Goal: Check status

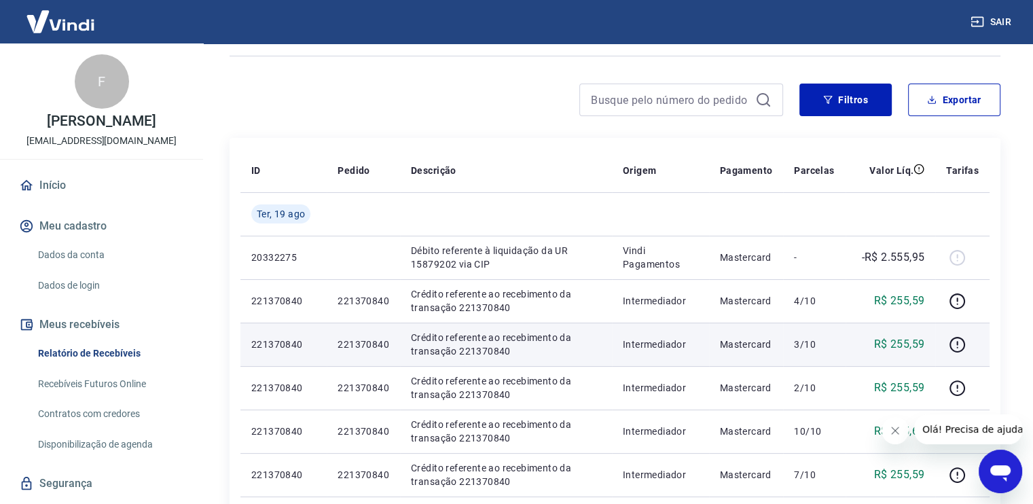
scroll to position [136, 0]
